Goal: Book appointment/travel/reservation

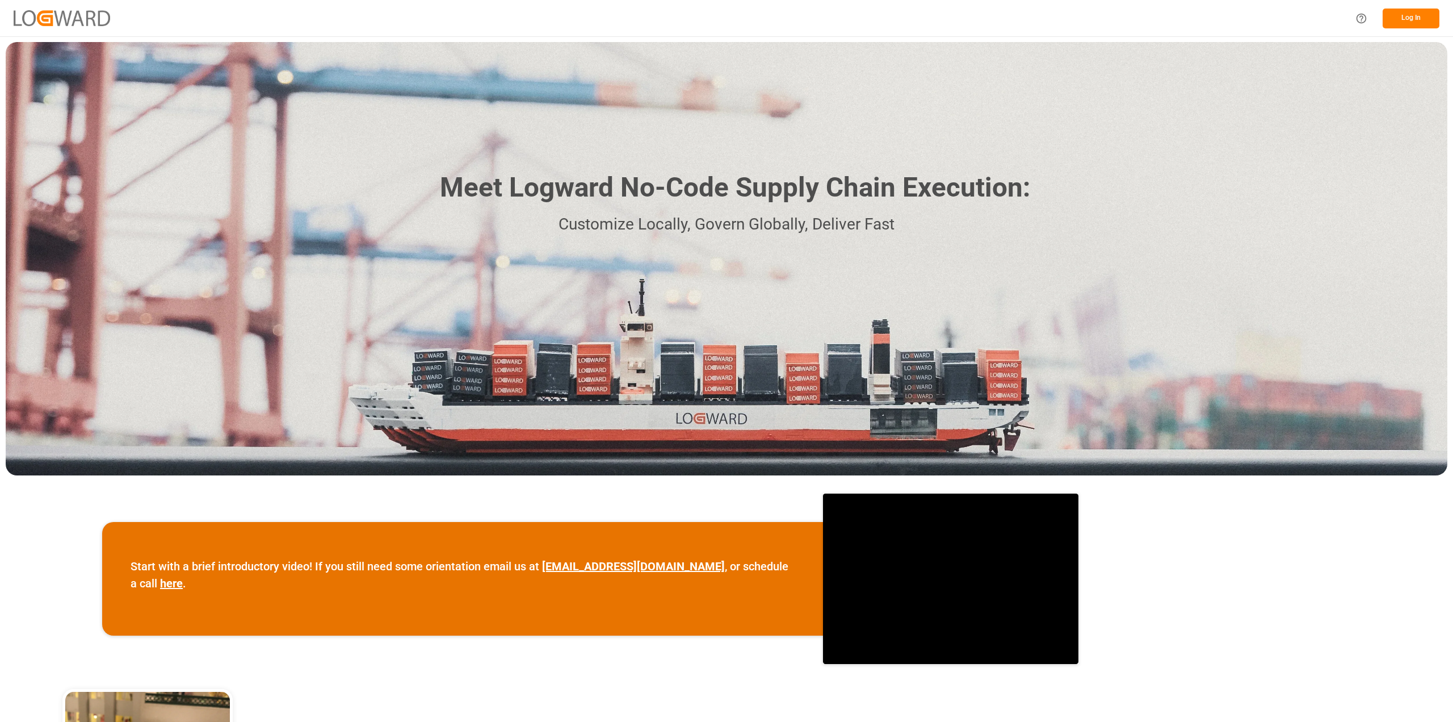
click at [1402, 11] on button "Log In" at bounding box center [1411, 19] width 57 height 20
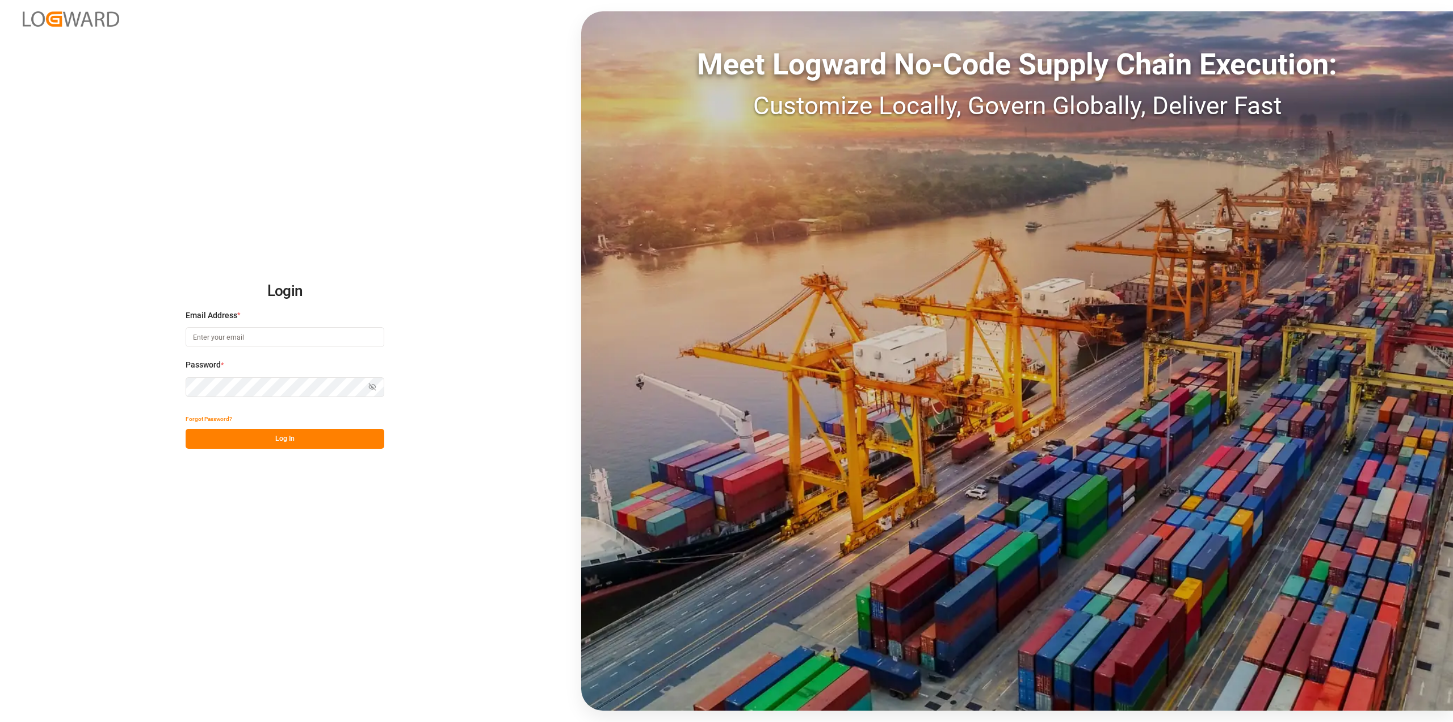
click at [200, 335] on input at bounding box center [285, 337] width 199 height 20
click at [207, 400] on div "Password * Show password Password is required." at bounding box center [285, 384] width 199 height 50
click at [249, 339] on input "[PERSON_NAME].[PERSON_NAME]@ [DOMAIN_NAME]" at bounding box center [285, 337] width 199 height 20
click at [284, 442] on button "Log In" at bounding box center [285, 439] width 199 height 20
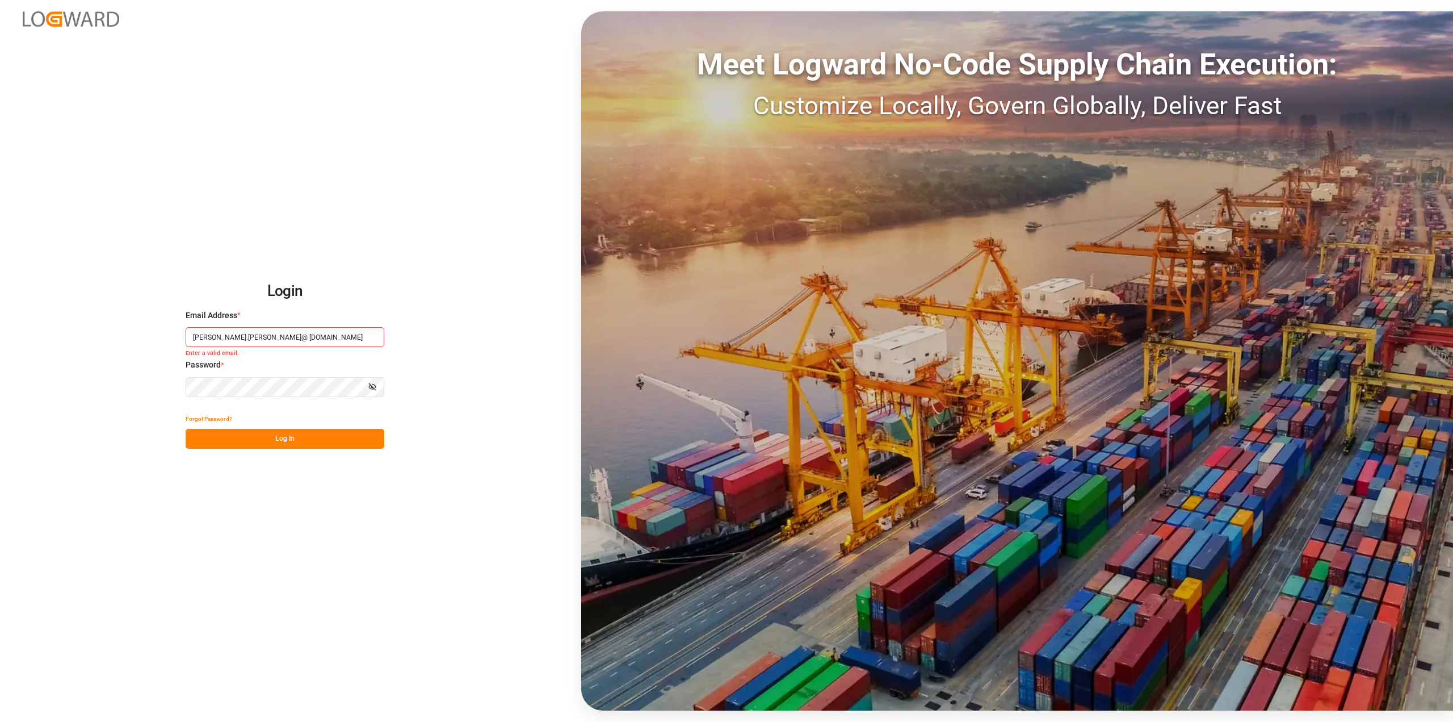
click at [0, 368] on html "Login Email Address * [PERSON_NAME].[PERSON_NAME]@ [DOMAIN_NAME] Enter a valid …" at bounding box center [726, 361] width 1453 height 722
drag, startPoint x: 307, startPoint y: 334, endPoint x: 166, endPoint y: 330, distance: 140.9
click at [166, 330] on div "Login Email Address * [PERSON_NAME].[PERSON_NAME]@ [DOMAIN_NAME] Enter a valid …" at bounding box center [726, 361] width 1453 height 722
type input "[PERSON_NAME][EMAIL_ADDRESS][PERSON_NAME][DOMAIN_NAME]"
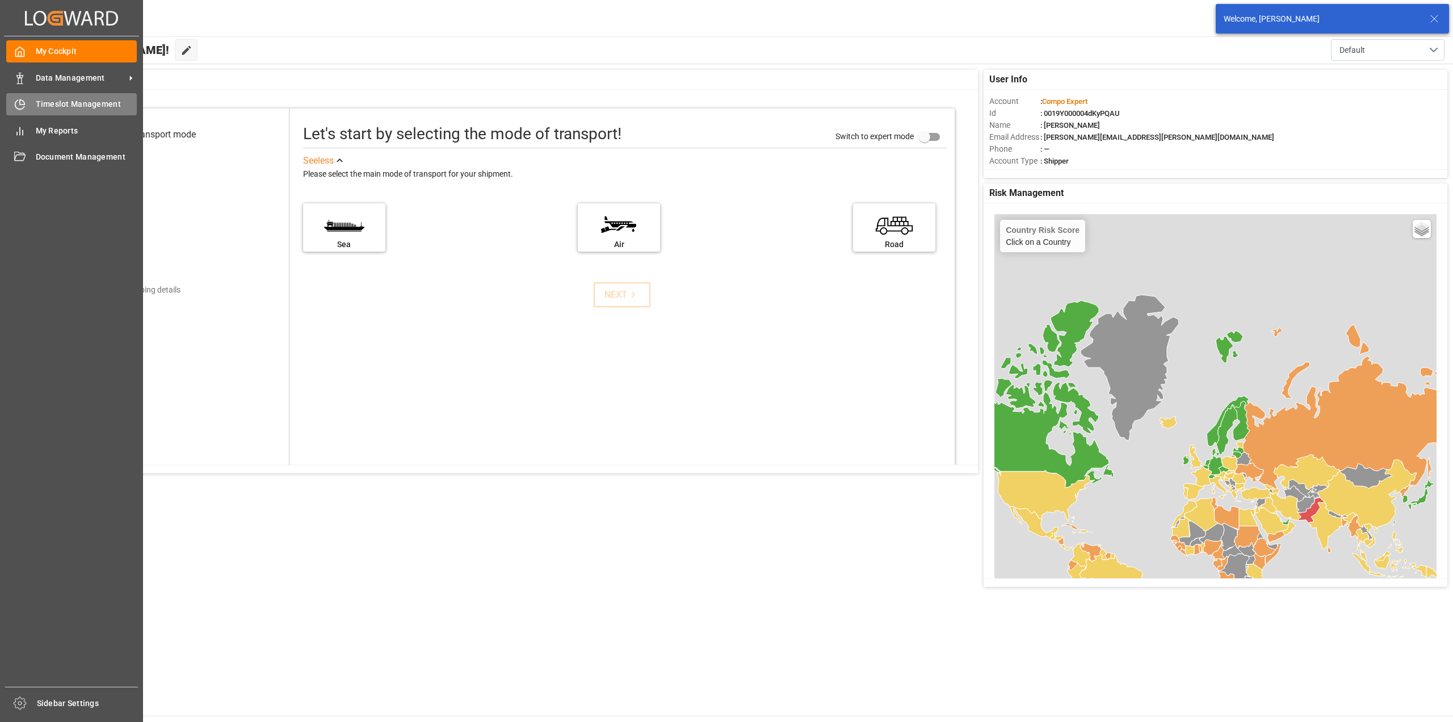
click at [48, 102] on span "Timeslot Management" at bounding box center [87, 104] width 102 height 12
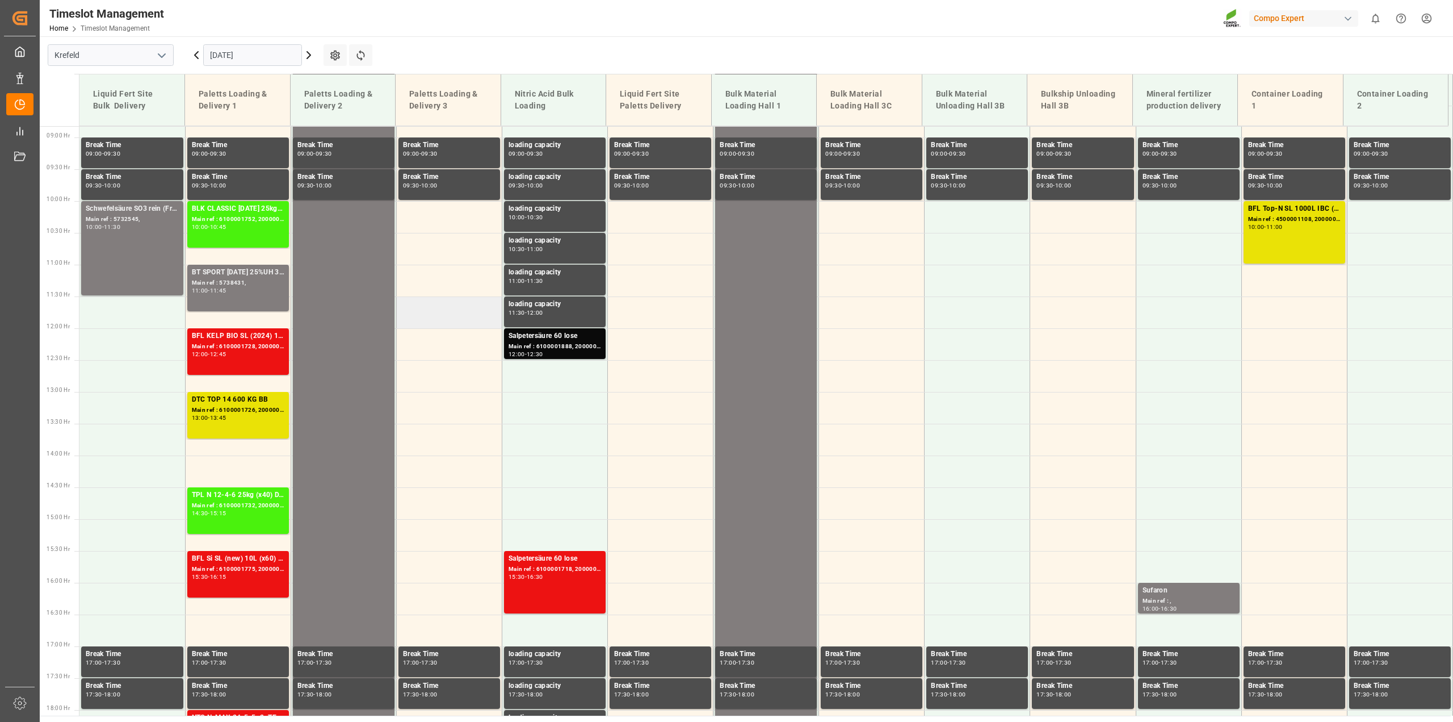
scroll to position [441, 0]
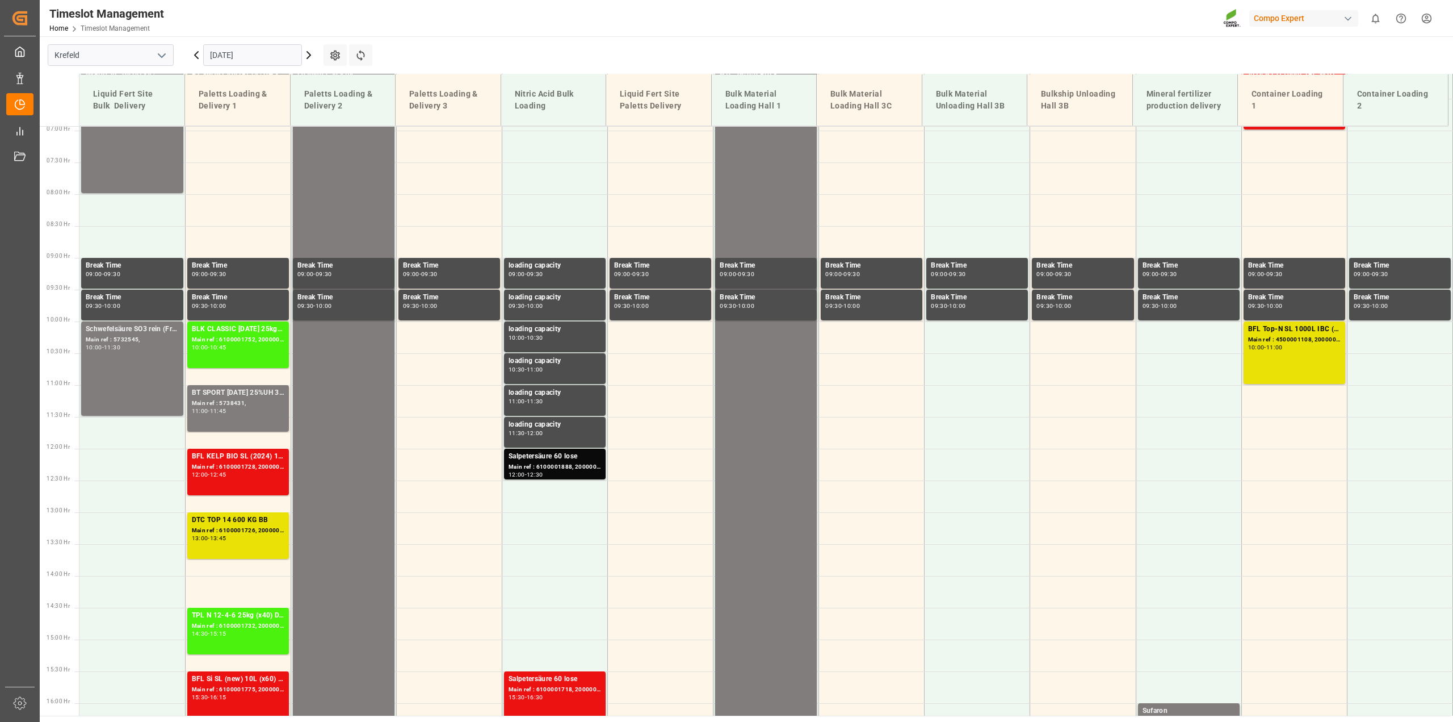
click at [307, 55] on icon at bounding box center [309, 55] width 14 height 14
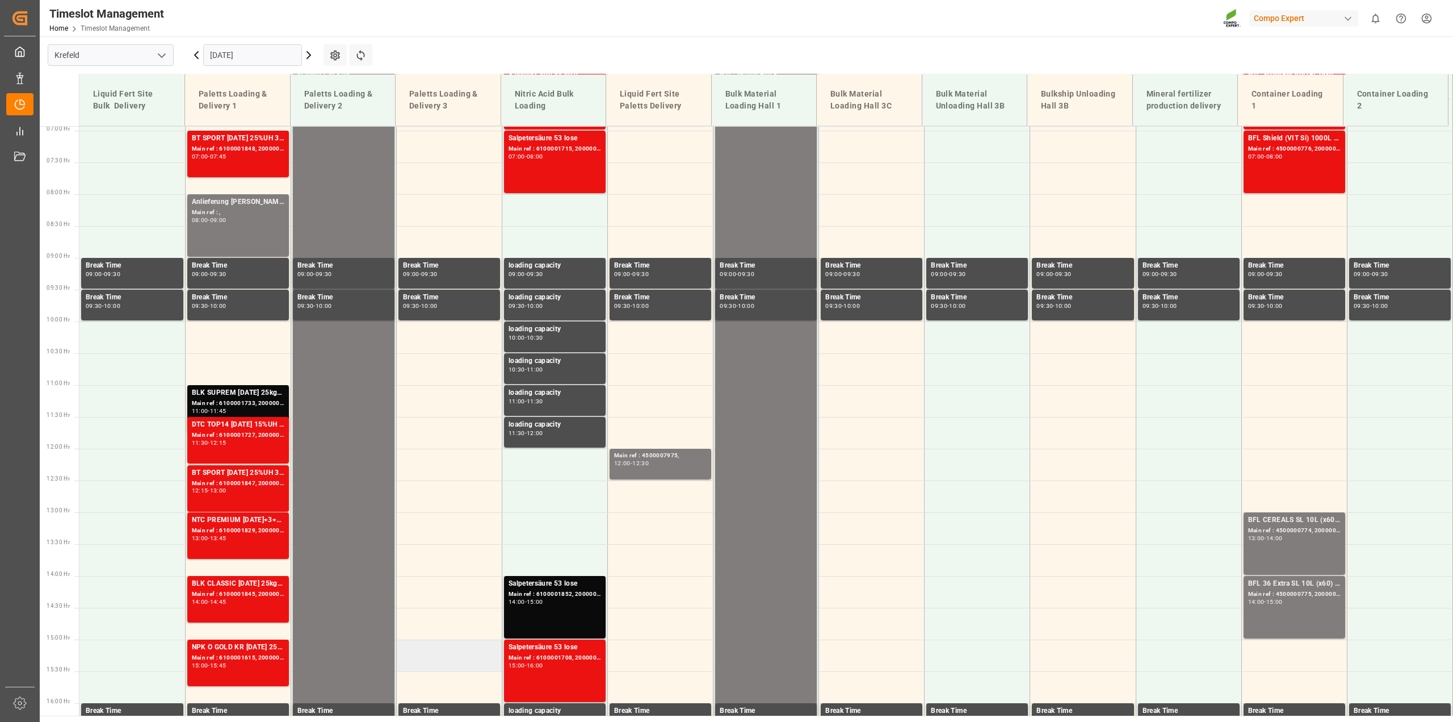
scroll to position [327, 0]
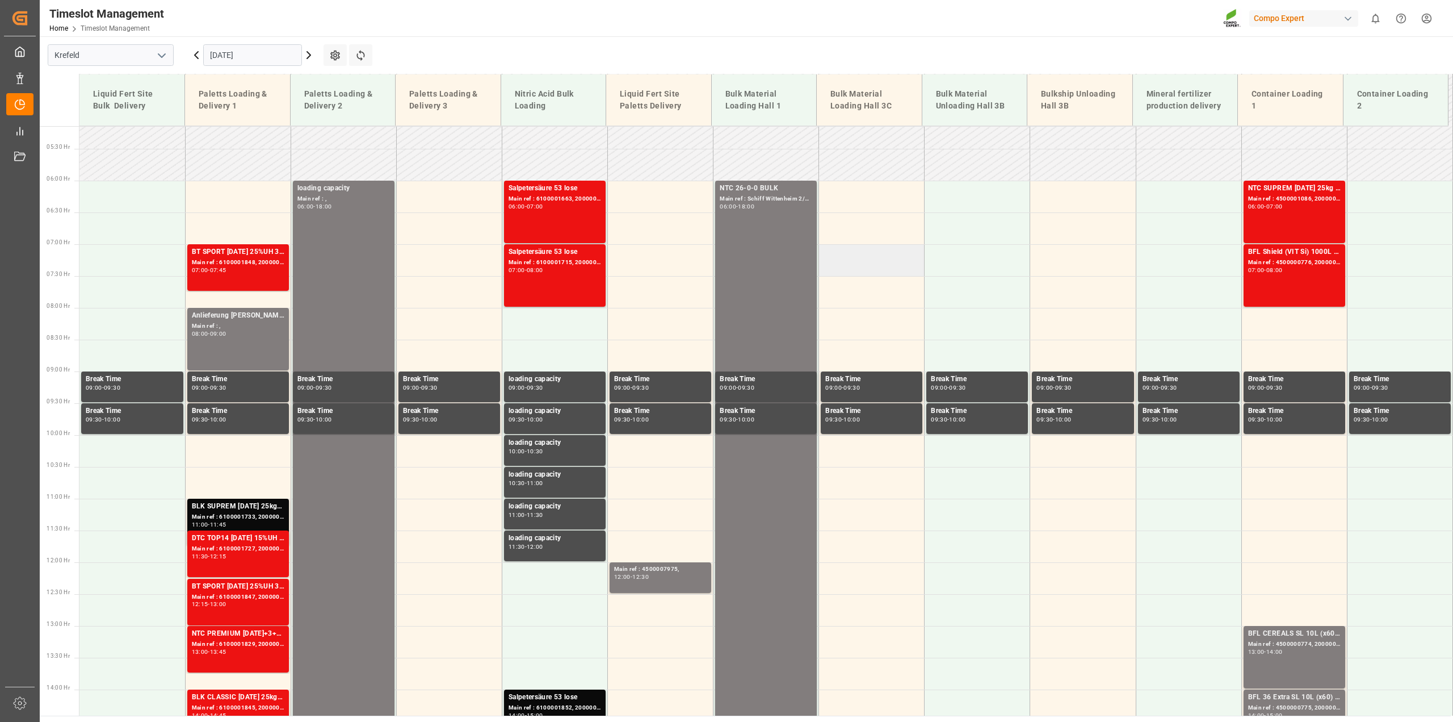
click at [882, 268] on td at bounding box center [872, 260] width 106 height 32
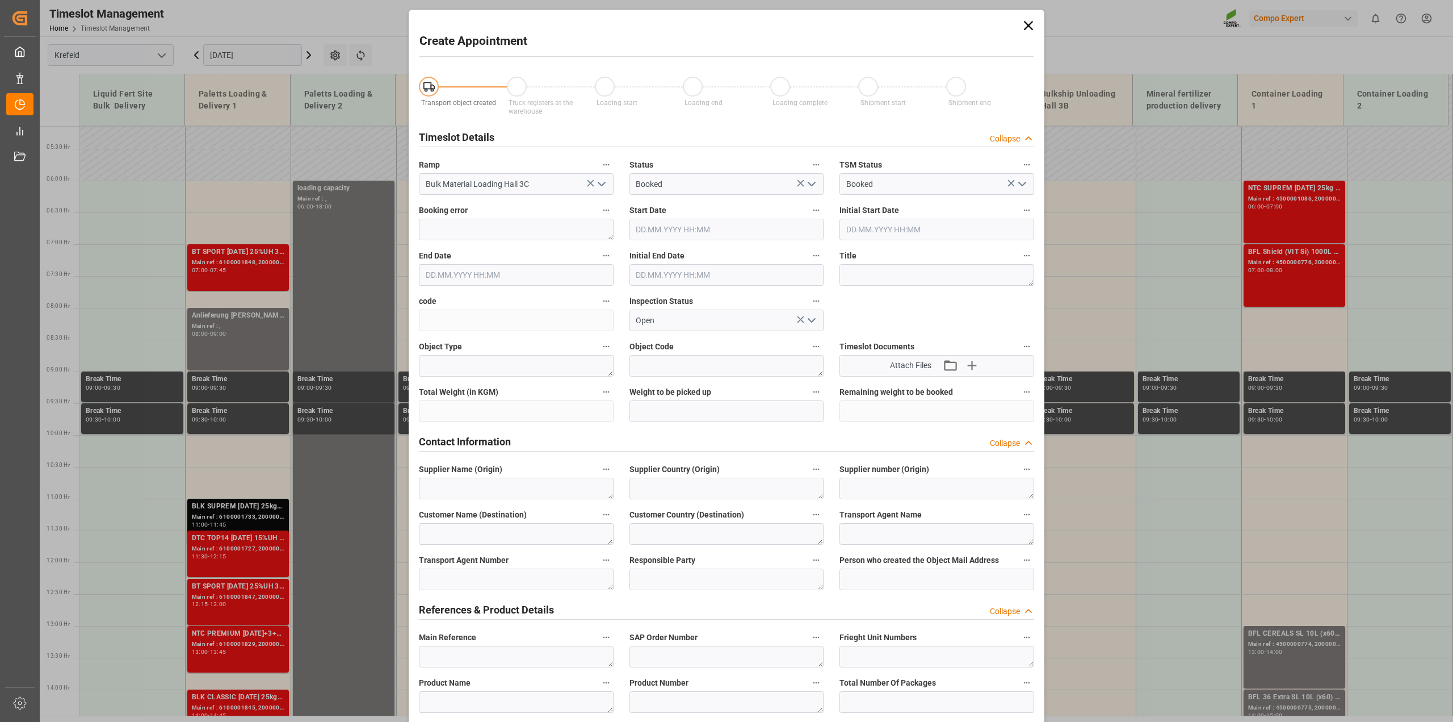
type input "[DATE] 07:00"
type input "[DATE] 07:30"
click at [1033, 26] on icon at bounding box center [1029, 26] width 16 height 16
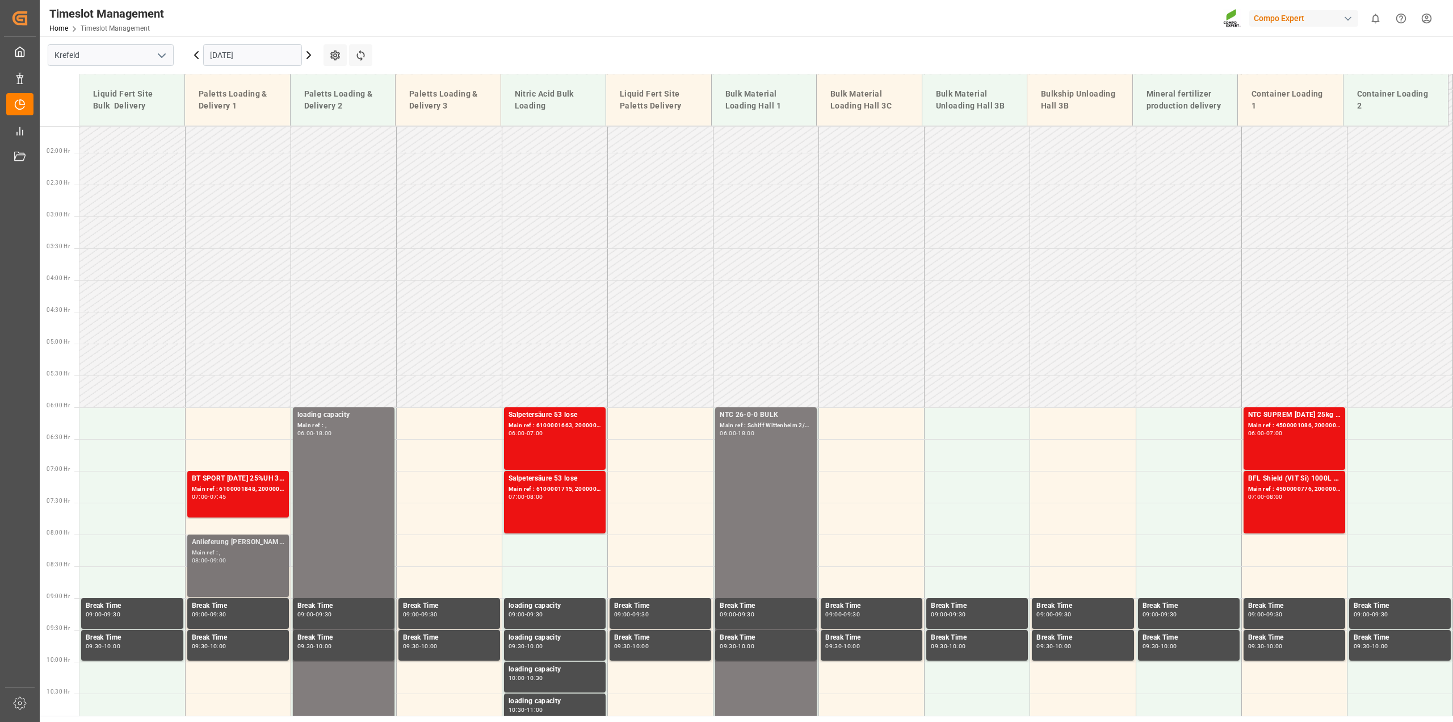
scroll to position [100, 0]
click at [196, 57] on icon at bounding box center [197, 55] width 14 height 14
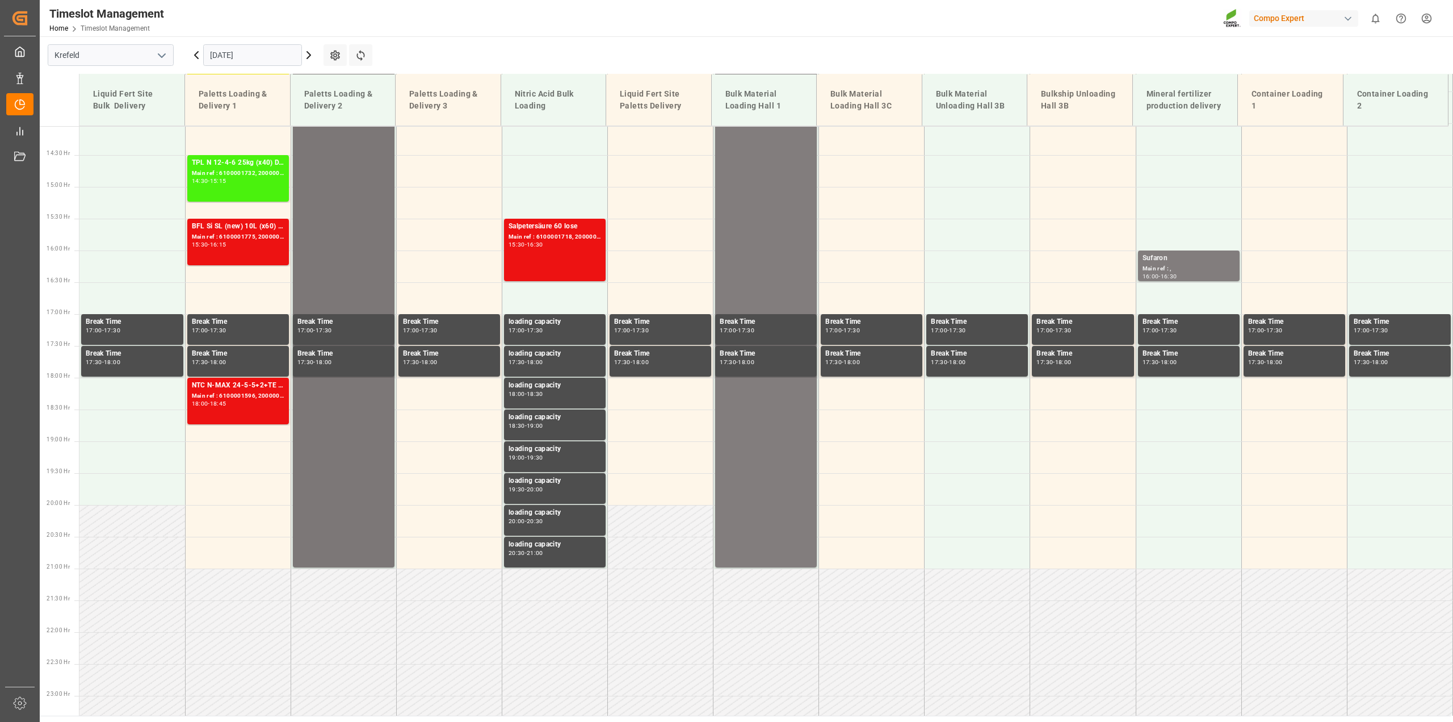
scroll to position [895, 0]
